Goal: Task Accomplishment & Management: Manage account settings

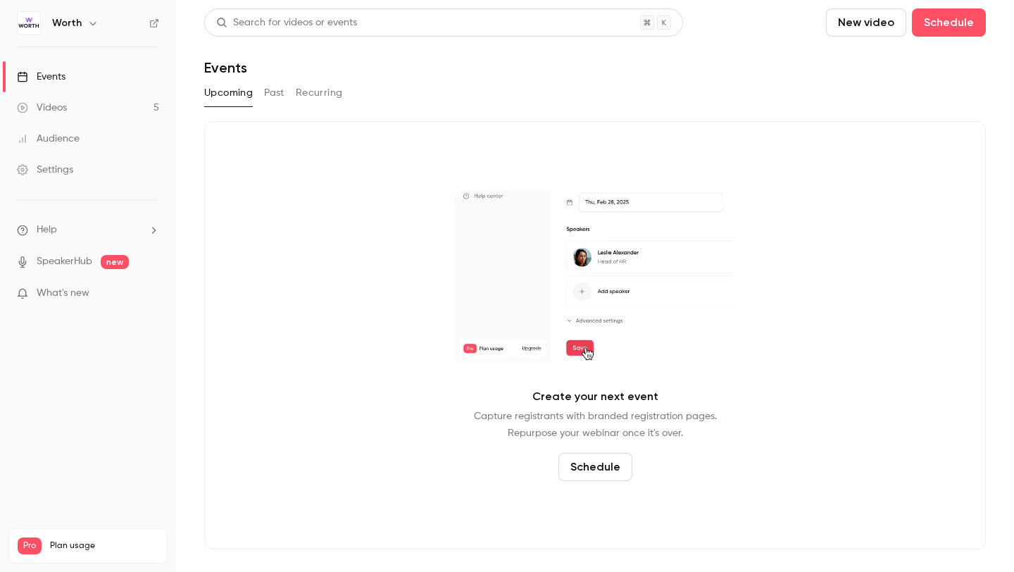
click at [274, 89] on button "Past" at bounding box center [274, 93] width 20 height 23
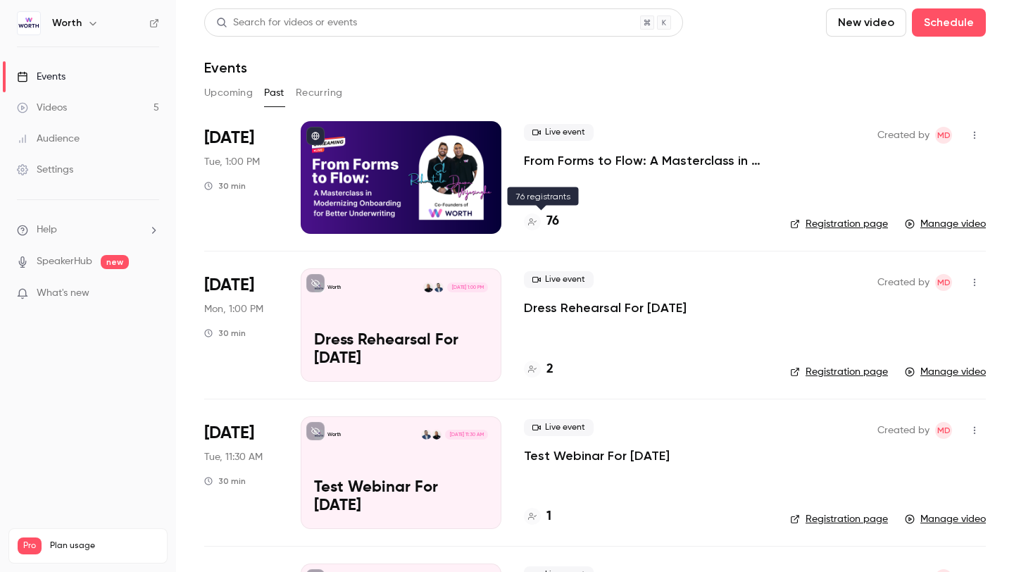
click at [555, 220] on h4 "76" at bounding box center [552, 221] width 13 height 19
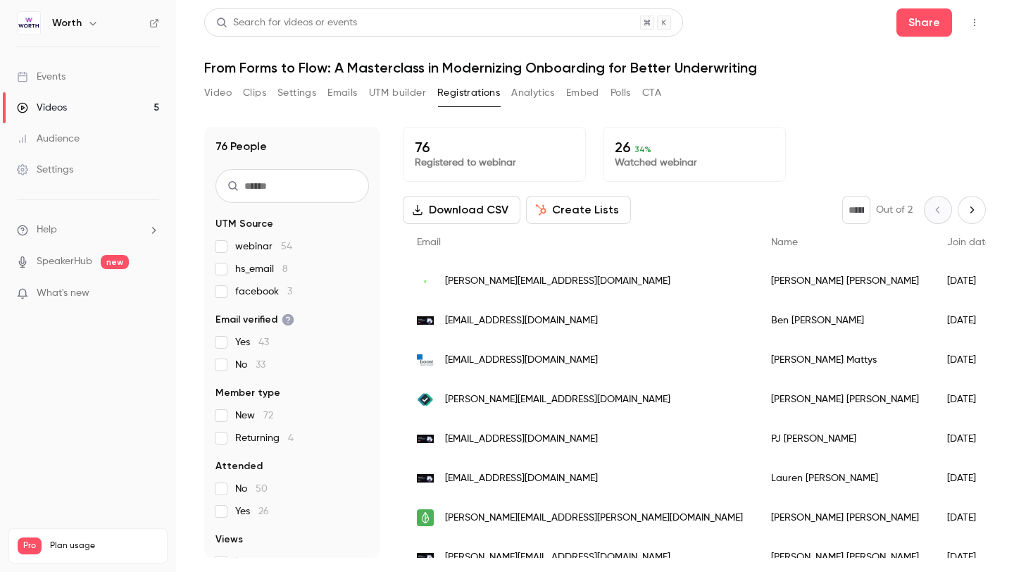
click at [527, 93] on button "Analytics" at bounding box center [533, 93] width 44 height 23
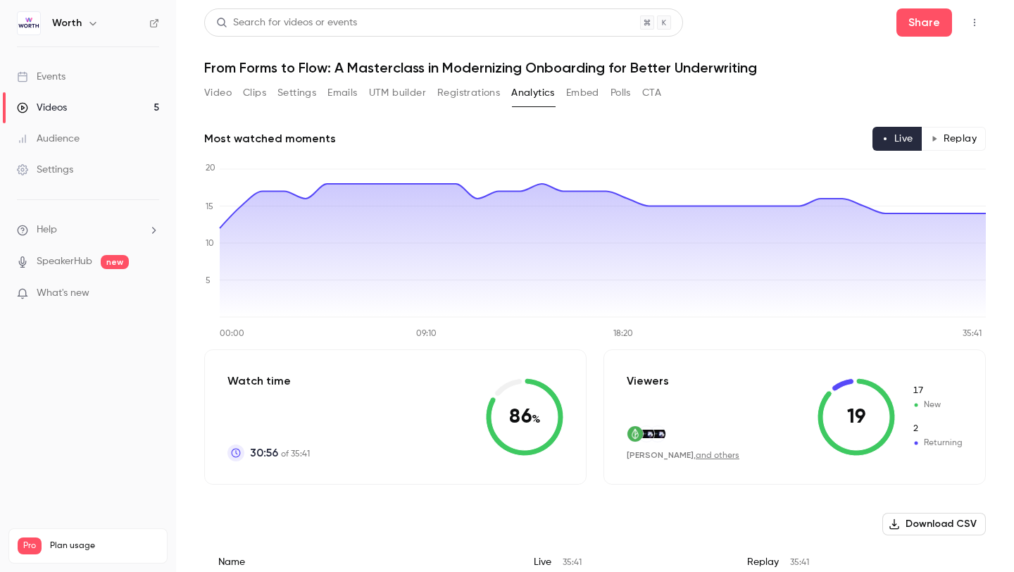
click at [463, 99] on button "Registrations" at bounding box center [468, 93] width 63 height 23
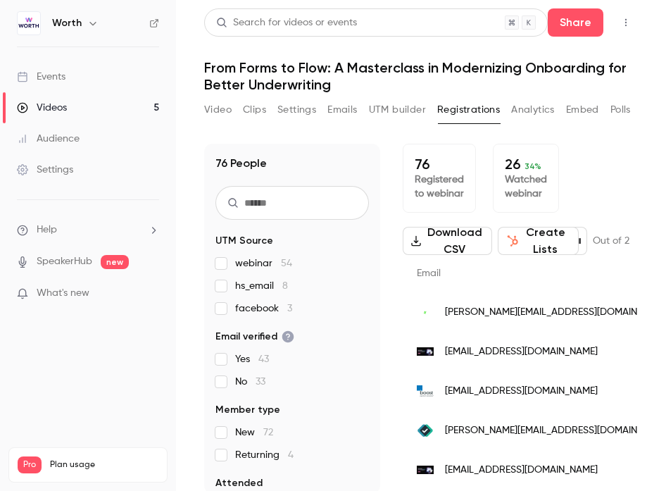
click at [532, 108] on button "Analytics" at bounding box center [533, 110] width 44 height 23
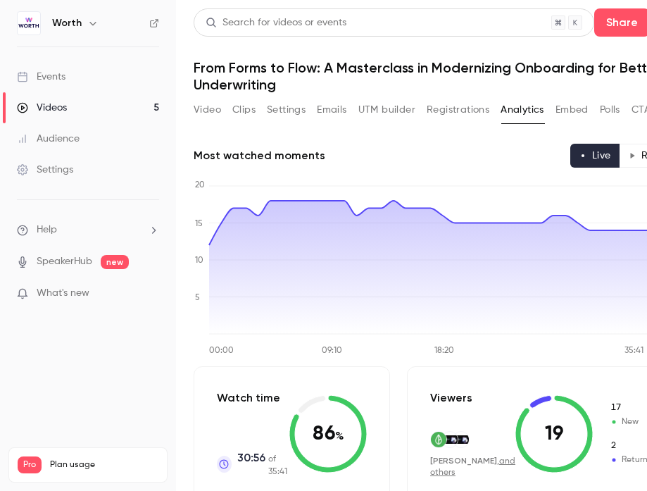
scroll to position [0, 10]
click at [636, 108] on button "CTA" at bounding box center [641, 110] width 19 height 23
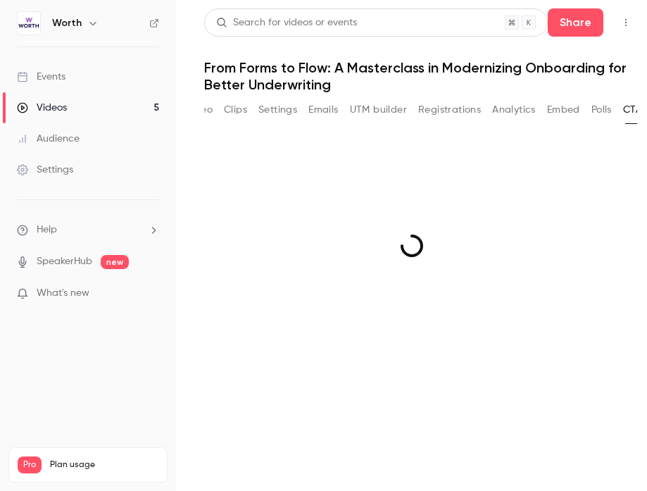
scroll to position [0, 23]
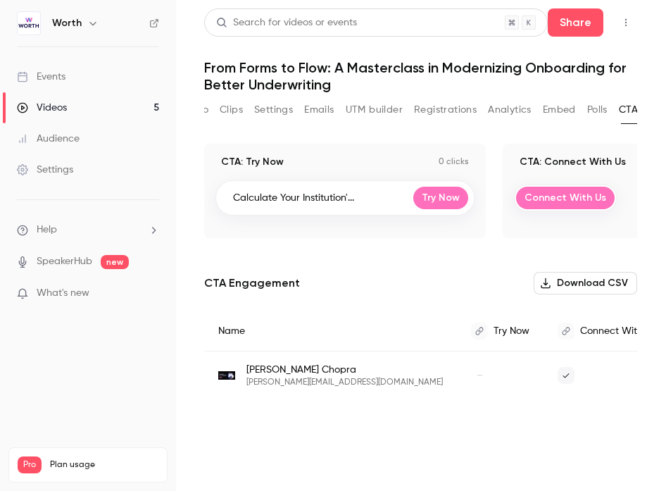
click at [598, 108] on button "Polls" at bounding box center [597, 110] width 20 height 23
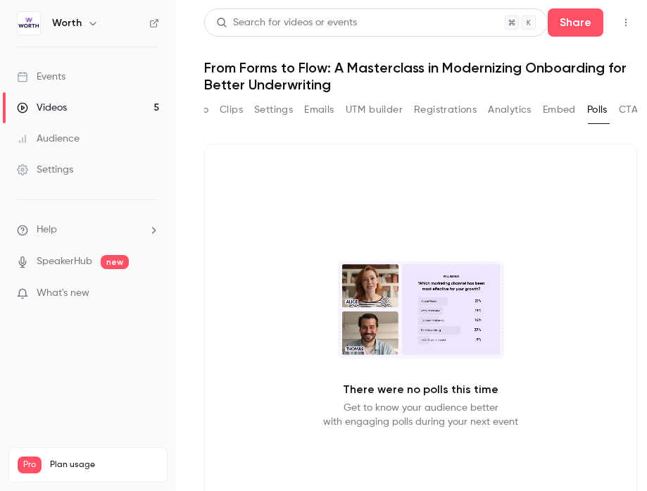
click at [552, 108] on button "Embed" at bounding box center [559, 110] width 33 height 23
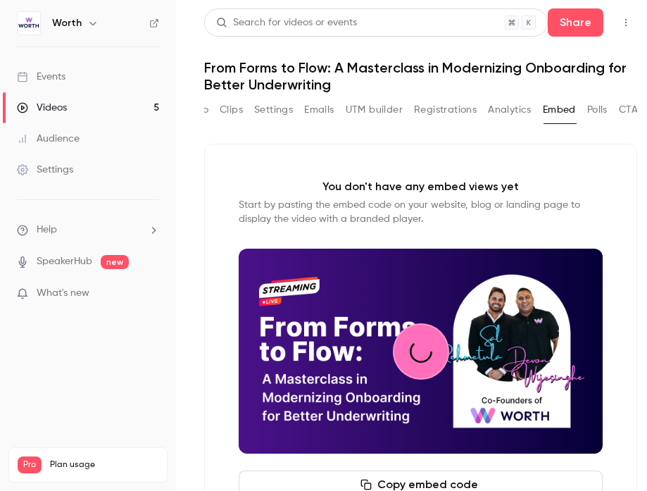
click at [510, 109] on button "Analytics" at bounding box center [510, 110] width 44 height 23
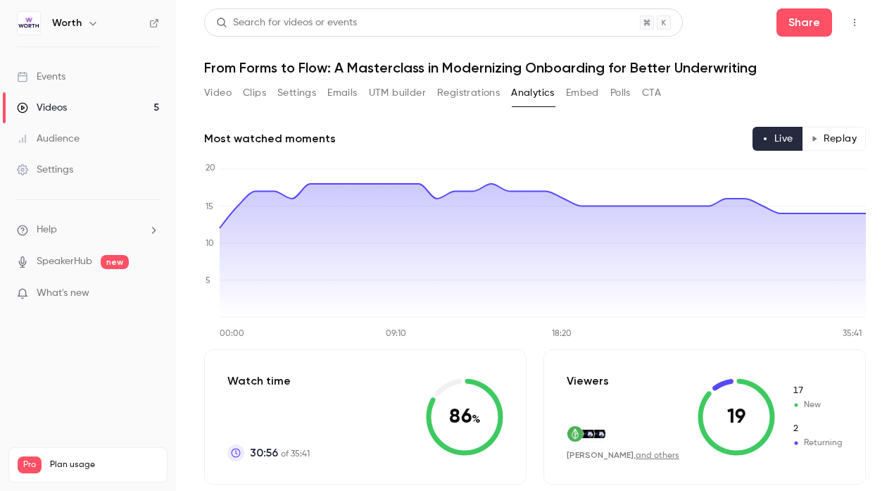
click at [824, 142] on button "Replay" at bounding box center [834, 139] width 64 height 24
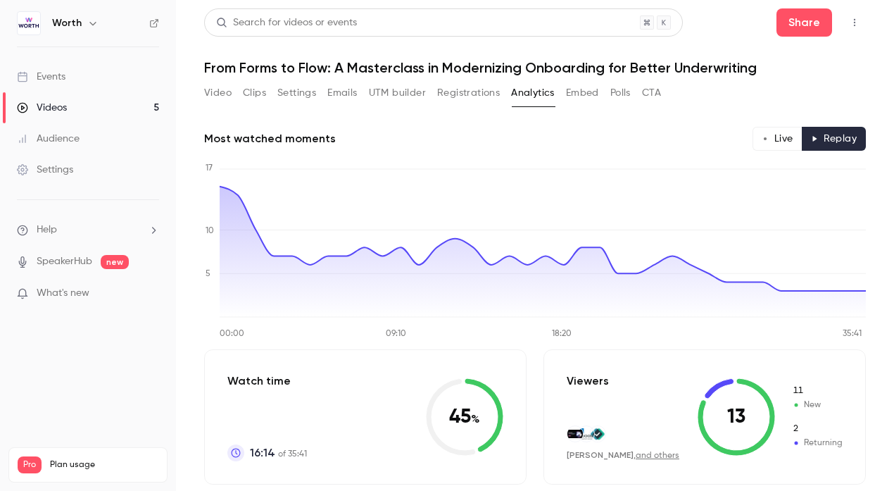
click at [398, 82] on button "UTM builder" at bounding box center [397, 93] width 57 height 23
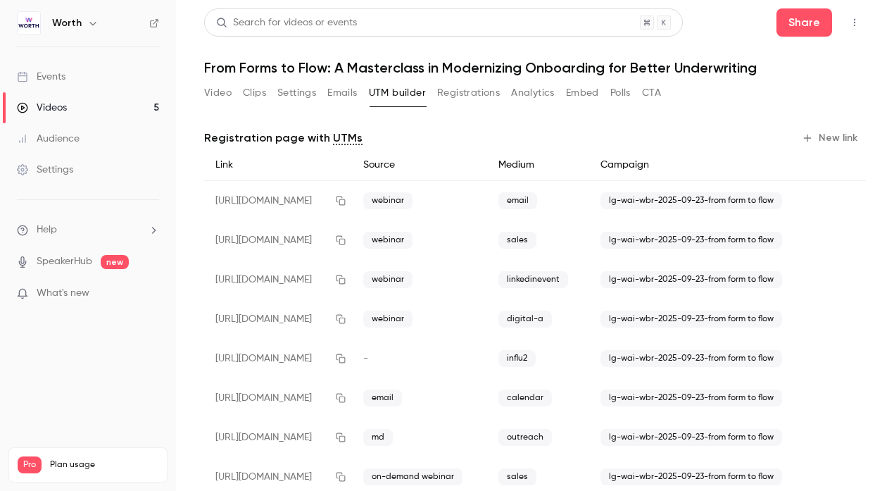
click at [506, 88] on div "Video Clips Settings Emails UTM builder Registrations Analytics Embed Polls CTA" at bounding box center [432, 93] width 457 height 23
click at [473, 82] on button "Registrations" at bounding box center [468, 93] width 63 height 23
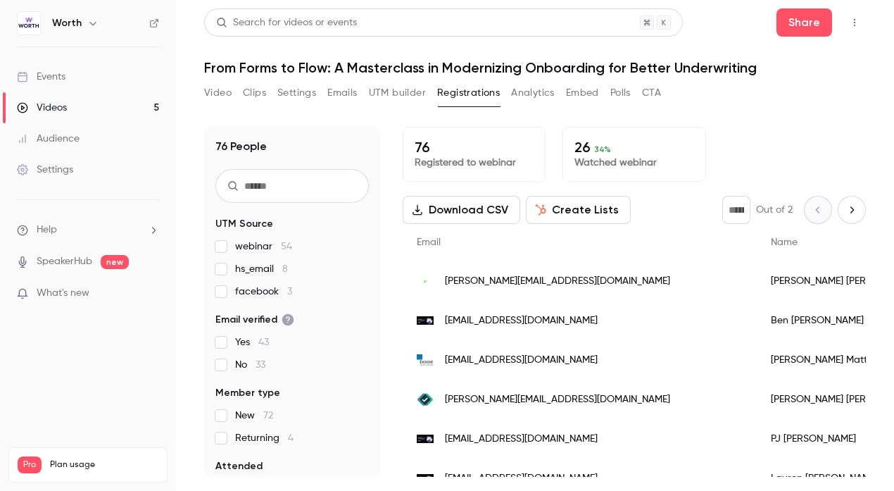
click at [306, 87] on button "Settings" at bounding box center [296, 93] width 39 height 23
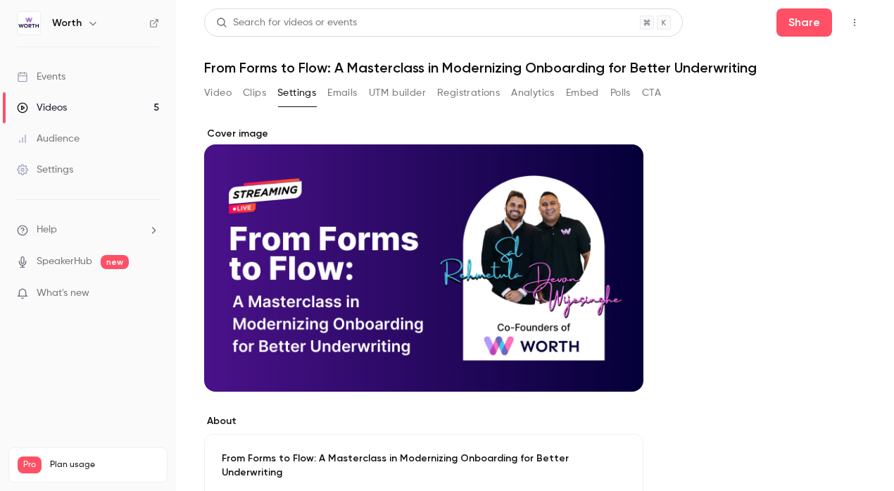
click at [340, 91] on button "Emails" at bounding box center [342, 93] width 30 height 23
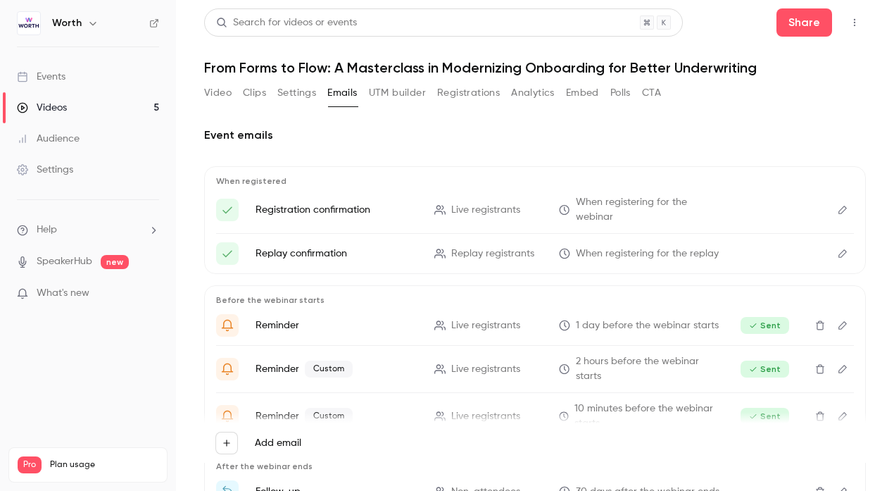
click at [207, 92] on button "Video" at bounding box center [217, 93] width 27 height 23
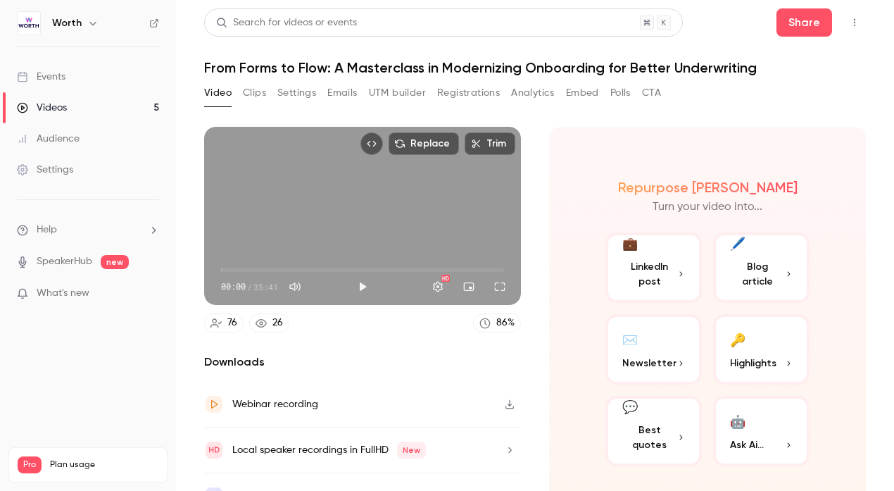
click at [251, 97] on button "Clips" at bounding box center [254, 93] width 23 height 23
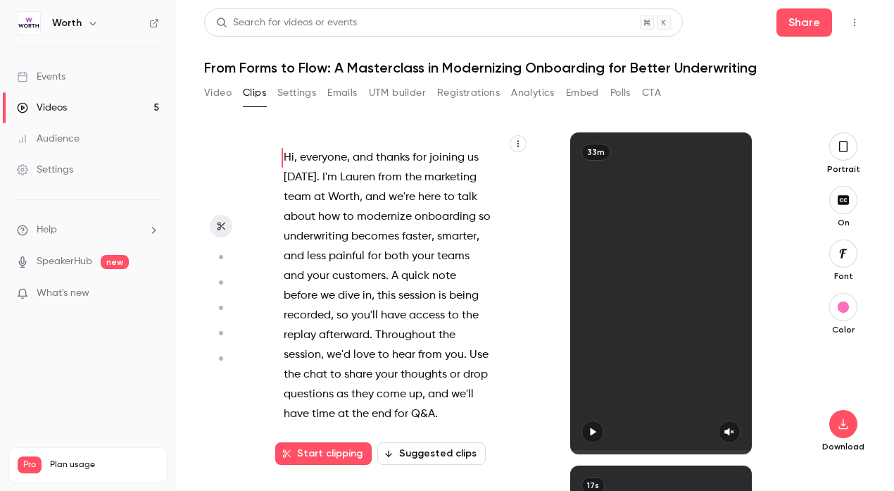
click at [294, 101] on button "Settings" at bounding box center [296, 93] width 39 height 23
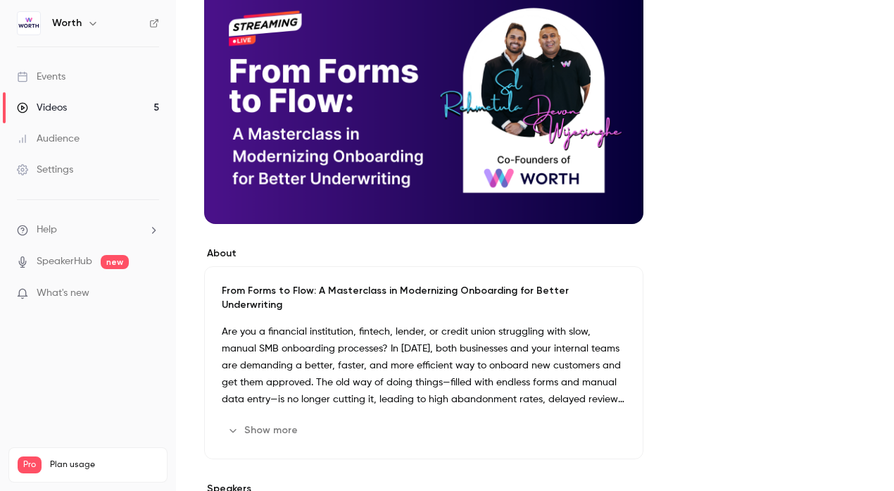
scroll to position [754, 0]
